Goal: Find specific page/section

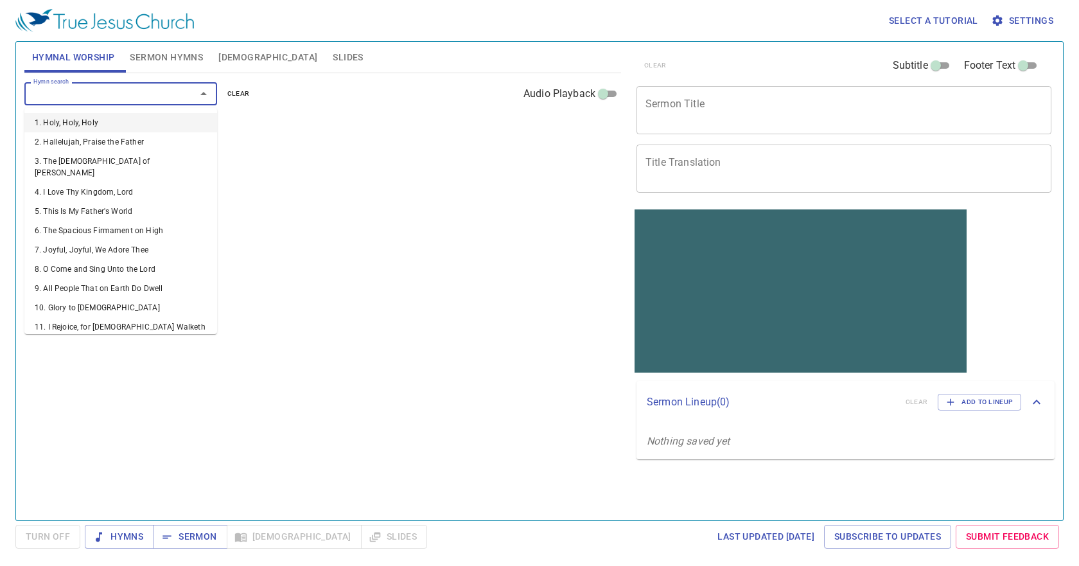
drag, startPoint x: 133, startPoint y: 89, endPoint x: 139, endPoint y: 98, distance: 10.5
click at [134, 89] on input "Hymn search" at bounding box center [101, 93] width 147 height 15
drag, startPoint x: 438, startPoint y: 282, endPoint x: 327, endPoint y: 129, distance: 189.0
click at [438, 282] on div "Hymn search Hymn search clear Audio Playback No hymns for hymnal worship yet" at bounding box center [322, 291] width 597 height 436
